Goal: Task Accomplishment & Management: Complete application form

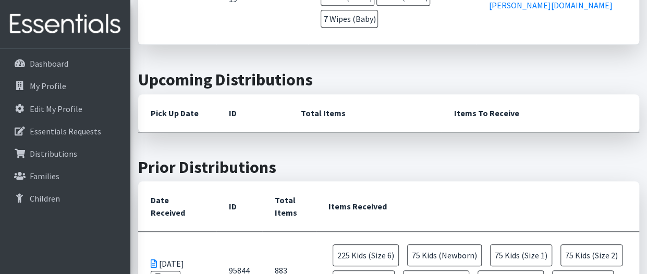
scroll to position [414, 0]
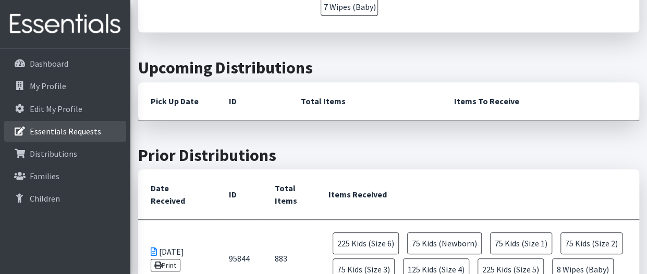
click at [100, 132] on link "Essentials Requests" at bounding box center [65, 131] width 122 height 21
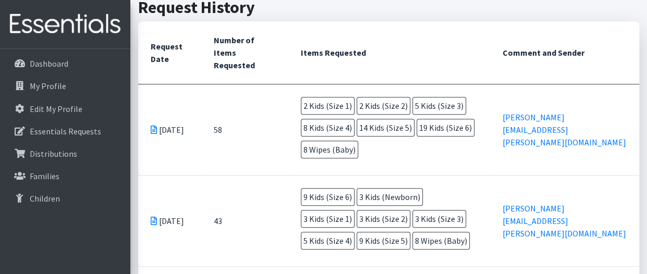
scroll to position [289, 0]
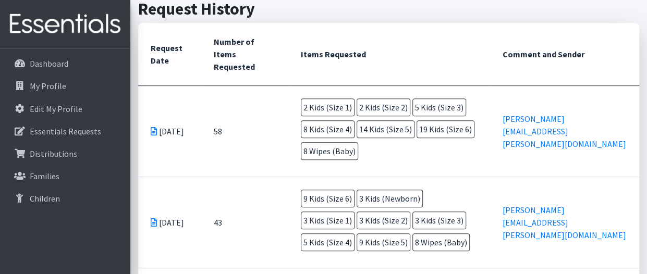
click at [169, 106] on td "[DATE]" at bounding box center [169, 131] width 63 height 91
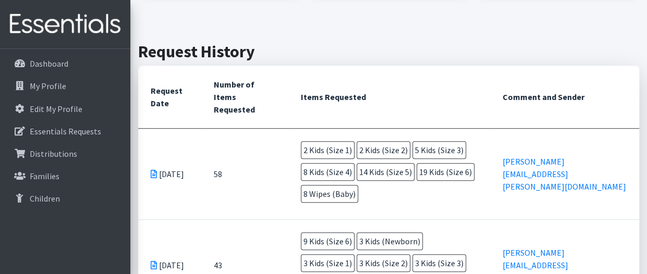
scroll to position [245, 0]
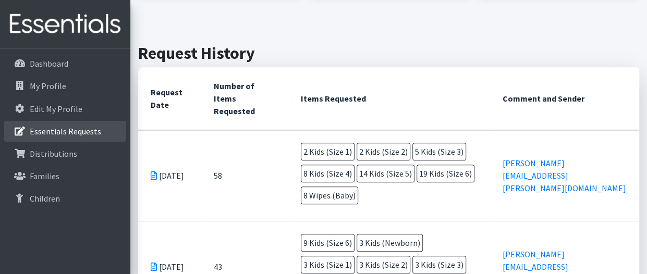
click at [82, 130] on p "Essentials Requests" at bounding box center [65, 131] width 71 height 10
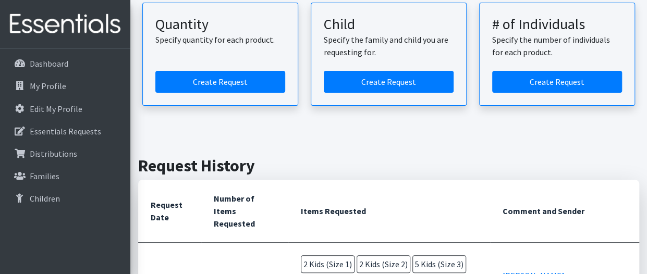
scroll to position [149, 0]
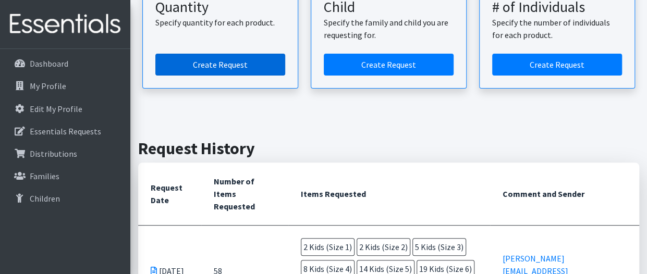
click at [229, 62] on link "Create Request" at bounding box center [220, 65] width 130 height 22
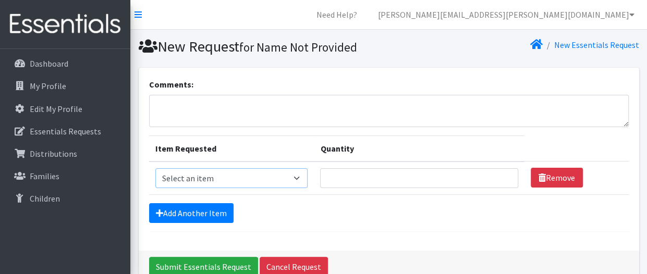
click at [195, 175] on select "Select an item Kids (Newborn) Kids (Size 1) Kids (Size 2) Kids (Size 3) Kids (S…" at bounding box center [231, 178] width 153 height 20
click at [356, 214] on div "Add Another Item" at bounding box center [389, 213] width 480 height 20
click at [277, 264] on link "Cancel Request" at bounding box center [294, 267] width 68 height 20
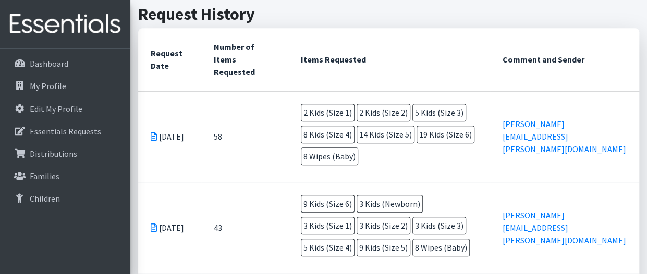
scroll to position [283, 0]
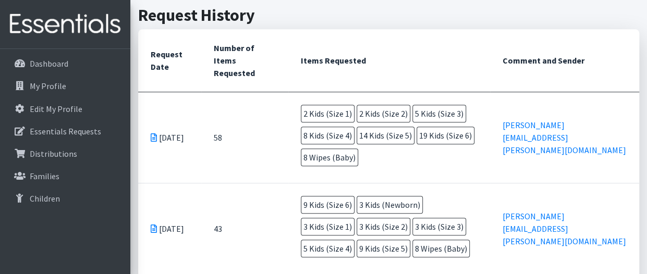
click at [154, 133] on icon at bounding box center [154, 137] width 6 height 8
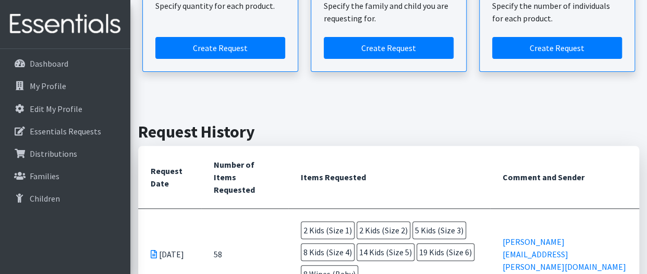
scroll to position [187, 0]
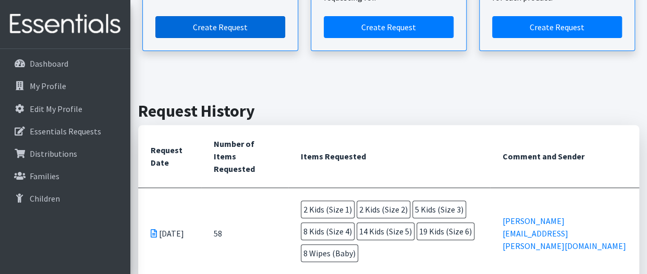
click at [214, 27] on link "Create Request" at bounding box center [220, 27] width 130 height 22
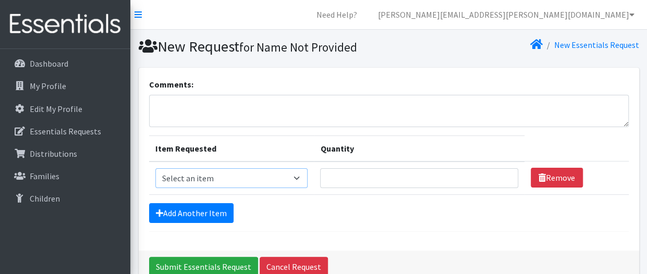
click at [296, 176] on select "Select an item Kids (Newborn) Kids (Size 1) Kids (Size 2) Kids (Size 3) Kids (S…" at bounding box center [231, 178] width 153 height 20
select select "3401"
click at [155, 168] on select "Select an item Kids (Newborn) Kids (Size 1) Kids (Size 2) Kids (Size 3) Kids (S…" at bounding box center [231, 178] width 153 height 20
click at [349, 174] on input "Quantity" at bounding box center [419, 178] width 198 height 20
click at [502, 175] on input "1" at bounding box center [419, 178] width 198 height 20
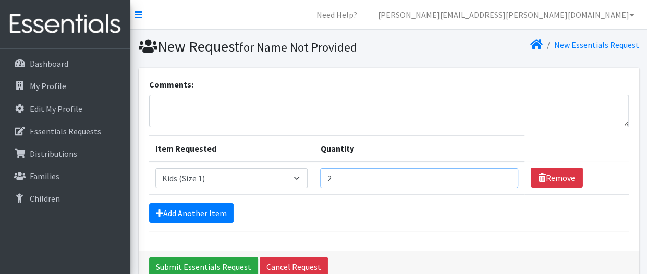
type input "2"
click at [502, 175] on input "2" at bounding box center [419, 178] width 198 height 20
click at [194, 207] on link "Add Another Item" at bounding box center [191, 213] width 84 height 20
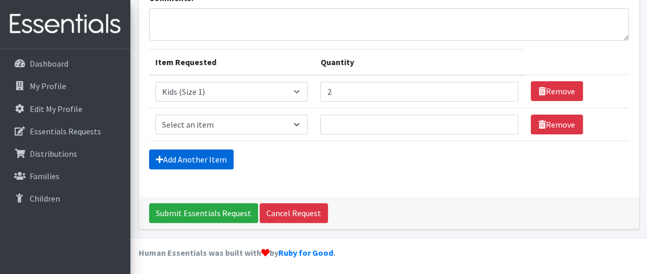
scroll to position [87, 0]
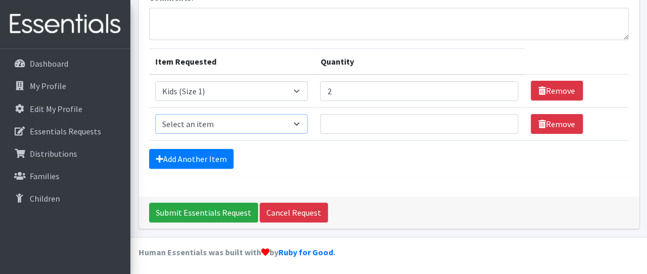
click at [301, 119] on select "Select an item Kids (Newborn) Kids (Size 1) Kids (Size 2) Kids (Size 3) Kids (S…" at bounding box center [231, 124] width 153 height 20
select select "3420"
click at [155, 114] on select "Select an item Kids (Newborn) Kids (Size 1) Kids (Size 2) Kids (Size 3) Kids (S…" at bounding box center [231, 124] width 153 height 20
click at [332, 123] on input "Quantity" at bounding box center [419, 124] width 198 height 20
type input "2"
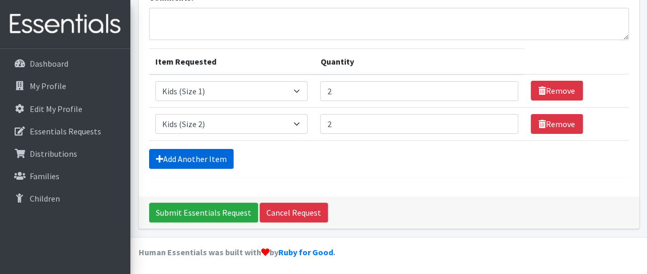
click at [182, 155] on link "Add Another Item" at bounding box center [191, 159] width 84 height 20
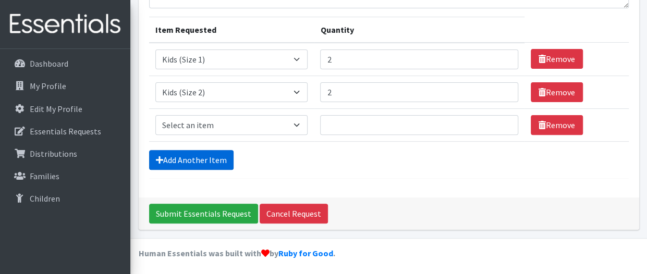
scroll to position [120, 0]
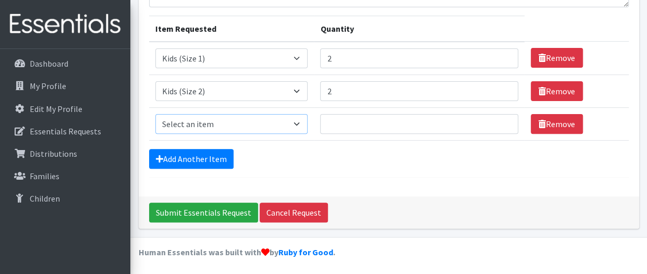
click at [296, 123] on select "Select an item Kids (Newborn) Kids (Size 1) Kids (Size 2) Kids (Size 3) Kids (S…" at bounding box center [231, 124] width 153 height 20
select select "3393"
click at [155, 114] on select "Select an item Kids (Newborn) Kids (Size 1) Kids (Size 2) Kids (Size 3) Kids (S…" at bounding box center [231, 124] width 153 height 20
click at [324, 130] on input "Quantity" at bounding box center [419, 124] width 198 height 20
type input "6"
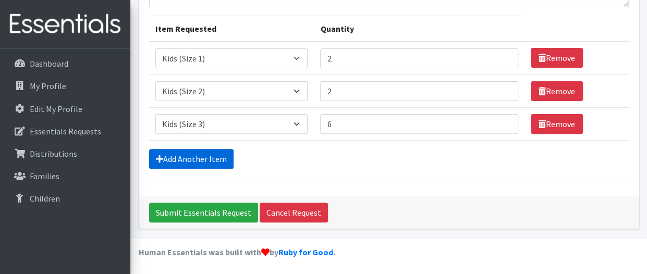
click at [187, 158] on link "Add Another Item" at bounding box center [191, 159] width 84 height 20
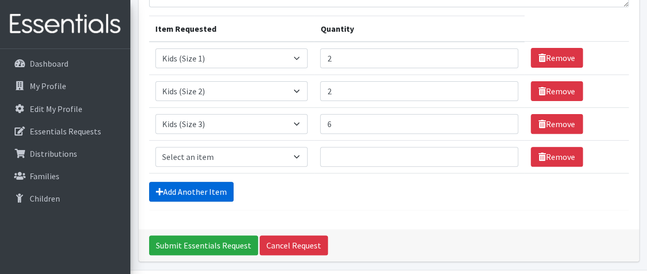
scroll to position [152, 0]
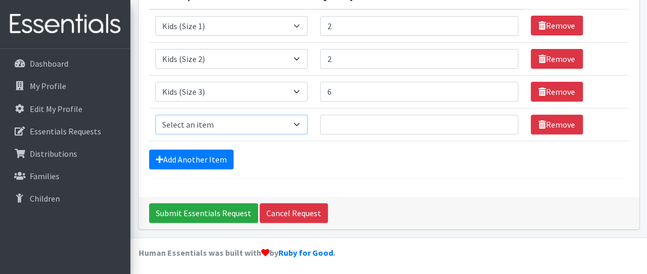
click at [307, 119] on select "Select an item Kids (Newborn) Kids (Size 1) Kids (Size 2) Kids (Size 3) Kids (S…" at bounding box center [231, 125] width 153 height 20
select select "3394"
click at [155, 115] on select "Select an item Kids (Newborn) Kids (Size 1) Kids (Size 2) Kids (Size 3) Kids (S…" at bounding box center [231, 125] width 153 height 20
click at [326, 124] on input "Quantity" at bounding box center [419, 125] width 198 height 20
type input "8"
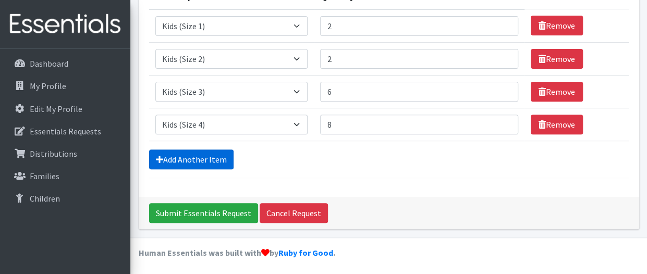
click at [181, 154] on link "Add Another Item" at bounding box center [191, 160] width 84 height 20
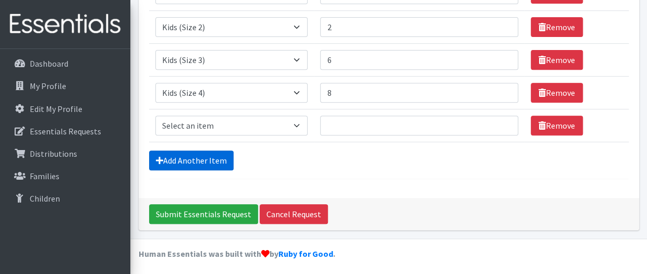
scroll to position [185, 0]
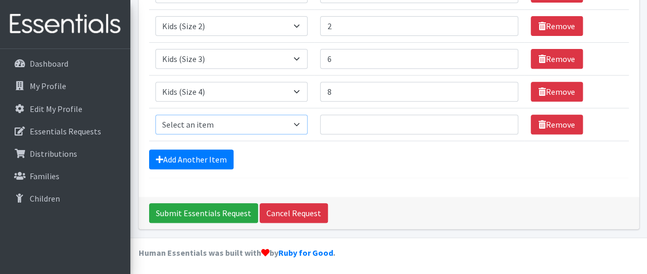
click at [298, 125] on select "Select an item Kids (Newborn) Kids (Size 1) Kids (Size 2) Kids (Size 3) Kids (S…" at bounding box center [231, 125] width 153 height 20
select select "3407"
click at [155, 115] on select "Select an item Kids (Newborn) Kids (Size 1) Kids (Size 2) Kids (Size 3) Kids (S…" at bounding box center [231, 125] width 153 height 20
click at [327, 116] on input "Quantity" at bounding box center [419, 125] width 198 height 20
type input "10"
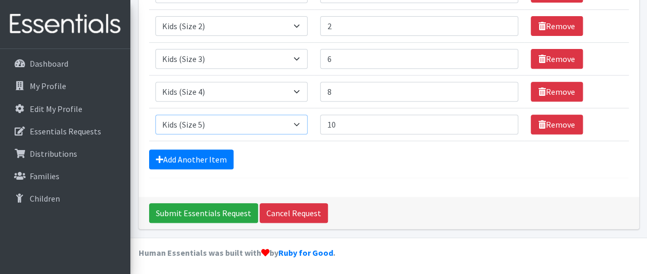
click at [298, 125] on select "Select an item Kids (Newborn) Kids (Size 1) Kids (Size 2) Kids (Size 3) Kids (S…" at bounding box center [231, 125] width 153 height 20
click at [210, 161] on link "Add Another Item" at bounding box center [191, 160] width 84 height 20
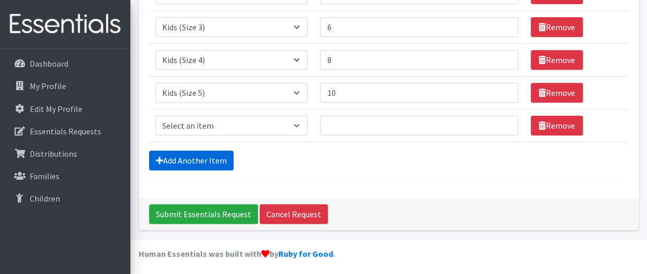
scroll to position [218, 0]
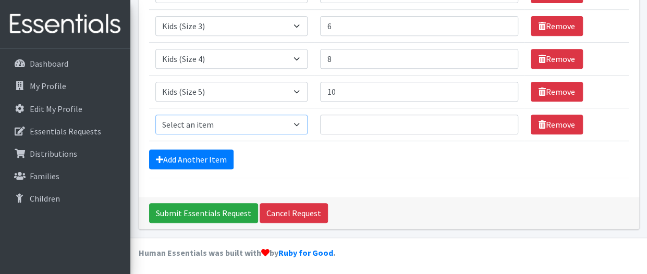
click at [297, 121] on select "Select an item Kids (Newborn) Kids (Size 1) Kids (Size 2) Kids (Size 3) Kids (S…" at bounding box center [231, 125] width 153 height 20
select select "3419"
click at [155, 115] on select "Select an item Kids (Newborn) Kids (Size 1) Kids (Size 2) Kids (Size 3) Kids (S…" at bounding box center [231, 125] width 153 height 20
click at [329, 121] on input "Quantity" at bounding box center [419, 125] width 198 height 20
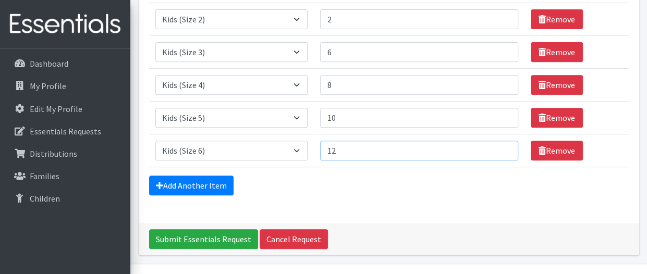
scroll to position [191, 0]
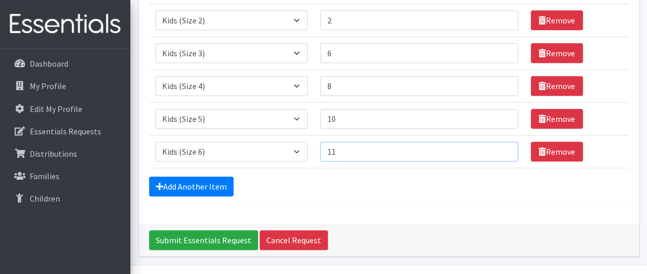
click at [502, 152] on input "11" at bounding box center [419, 152] width 198 height 20
type input "10"
click at [502, 152] on input "10" at bounding box center [419, 152] width 198 height 20
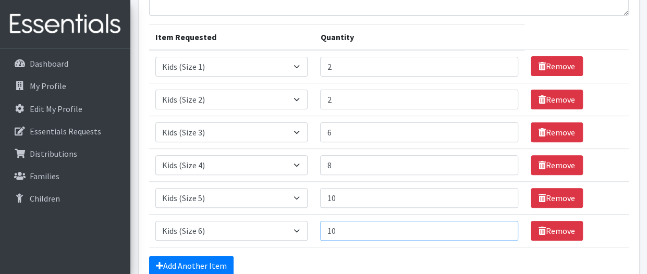
scroll to position [105, 0]
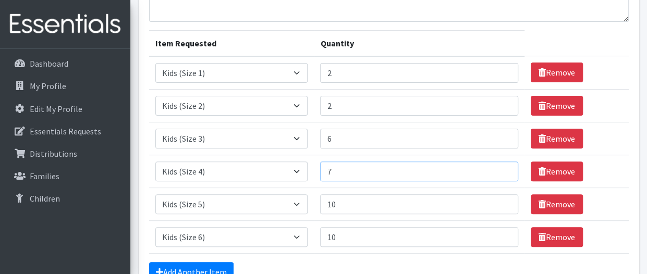
type input "7"
click at [502, 172] on input "7" at bounding box center [419, 172] width 198 height 20
type input "5"
click at [504, 141] on input "5" at bounding box center [419, 139] width 198 height 20
type input "8"
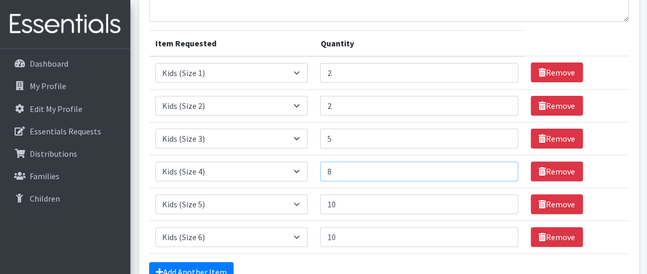
click at [502, 165] on input "8" at bounding box center [419, 172] width 198 height 20
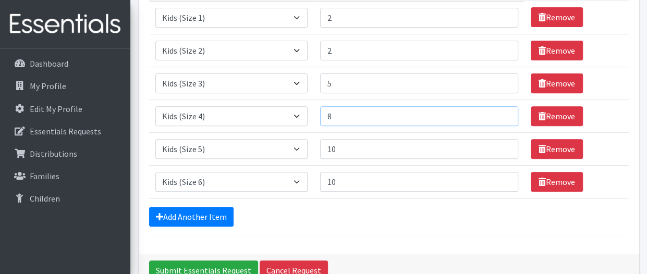
scroll to position [159, 0]
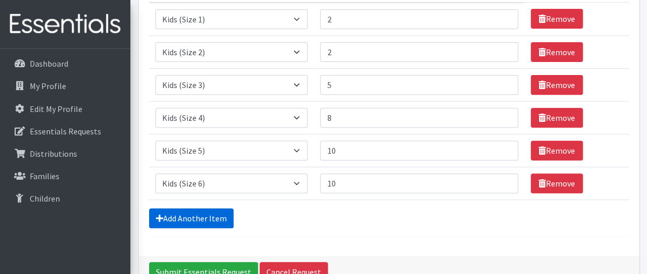
click at [202, 216] on link "Add Another Item" at bounding box center [191, 219] width 84 height 20
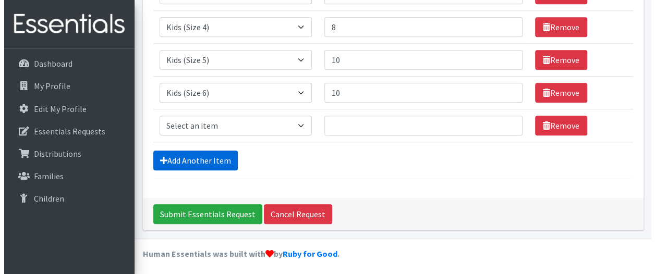
scroll to position [250, 0]
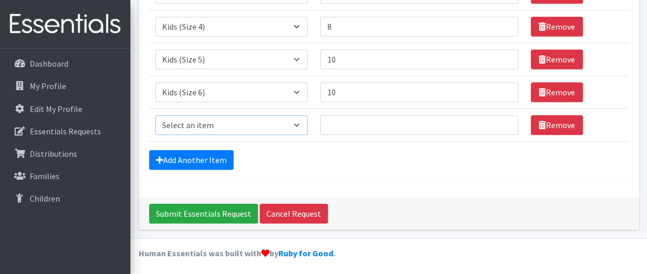
click at [302, 123] on select "Select an item Kids (Newborn) Kids (Size 1) Kids (Size 2) Kids (Size 3) Kids (S…" at bounding box center [231, 125] width 153 height 20
select select "3418"
click at [155, 115] on select "Select an item Kids (Newborn) Kids (Size 1) Kids (Size 2) Kids (Size 3) Kids (S…" at bounding box center [231, 125] width 153 height 20
click at [335, 125] on input "Quantity" at bounding box center [419, 125] width 198 height 20
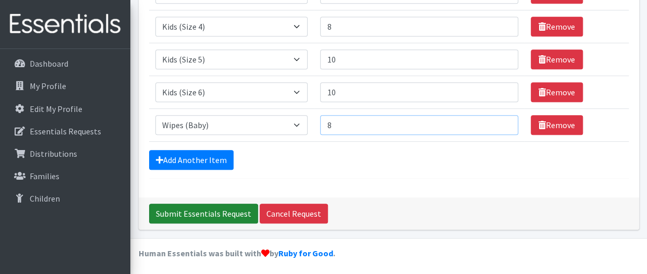
type input "8"
click at [200, 213] on input "Submit Essentials Request" at bounding box center [203, 214] width 109 height 20
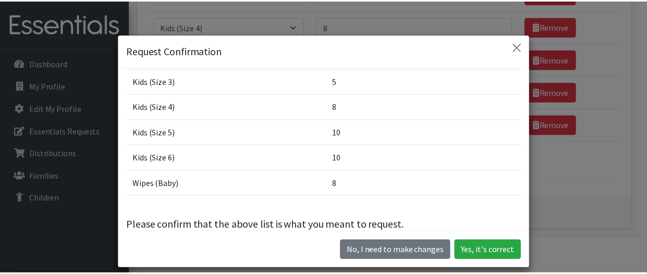
scroll to position [101, 0]
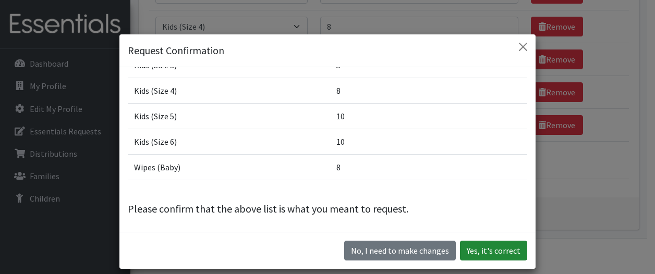
click at [494, 252] on button "Yes, it's correct" at bounding box center [493, 251] width 67 height 20
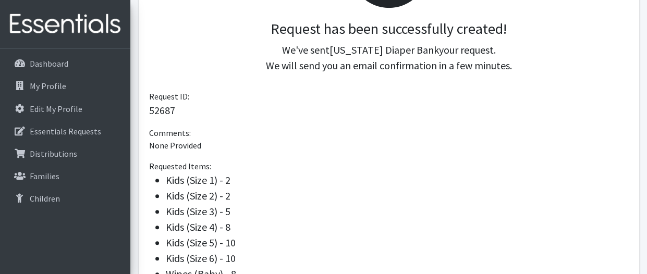
scroll to position [383, 0]
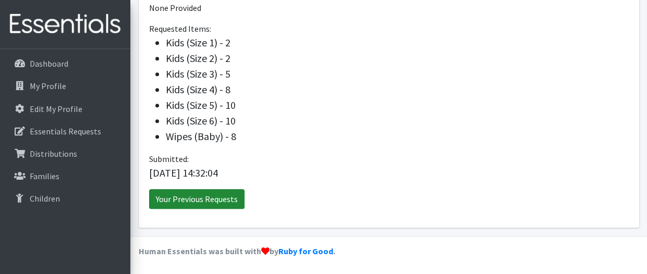
click at [211, 199] on link "Your Previous Requests" at bounding box center [196, 199] width 95 height 20
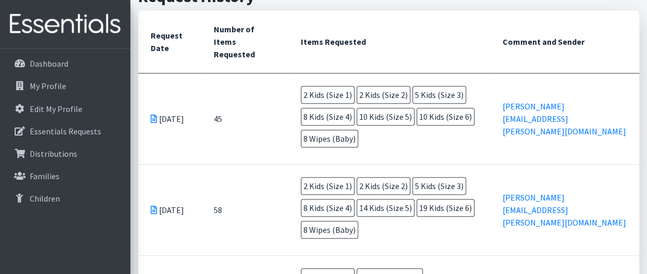
scroll to position [298, 0]
